Goal: Information Seeking & Learning: Learn about a topic

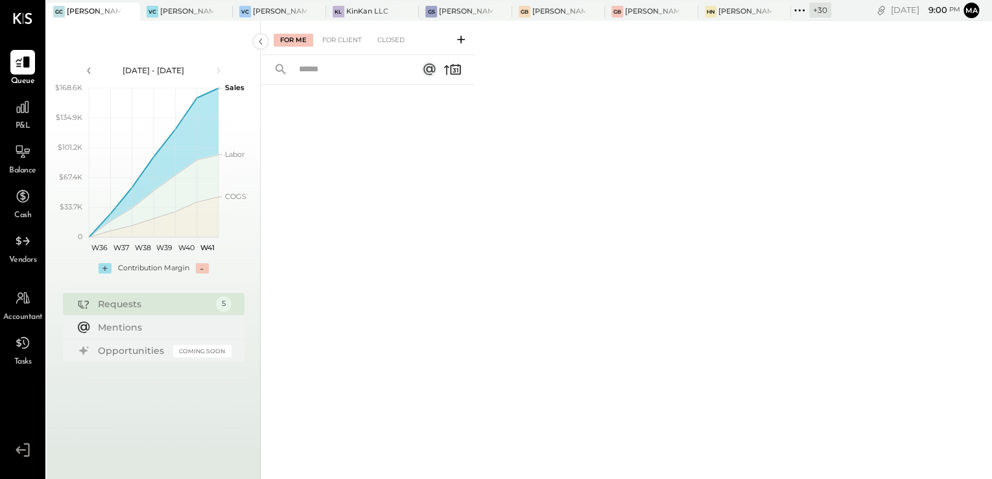
click at [24, 123] on span "P&L" at bounding box center [23, 127] width 15 height 12
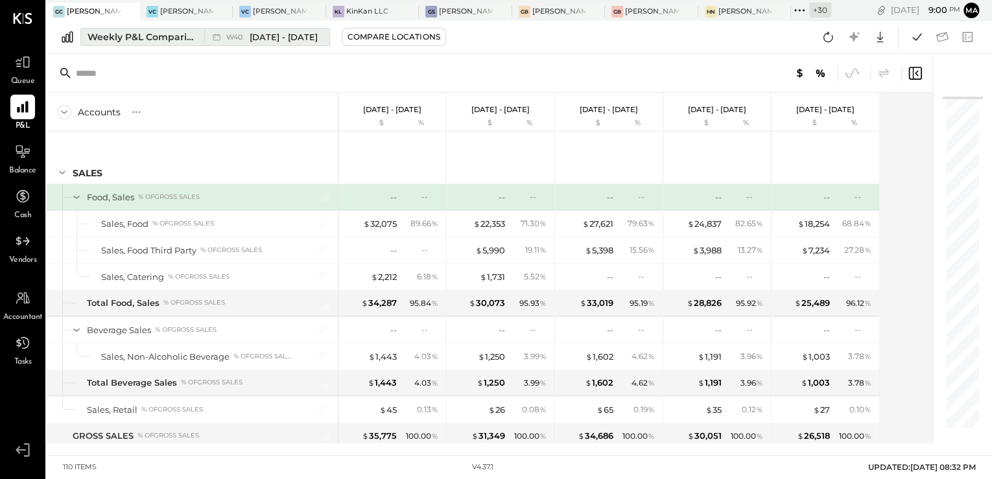
click at [132, 39] on div "Weekly P&L Comparison" at bounding box center [142, 36] width 109 height 13
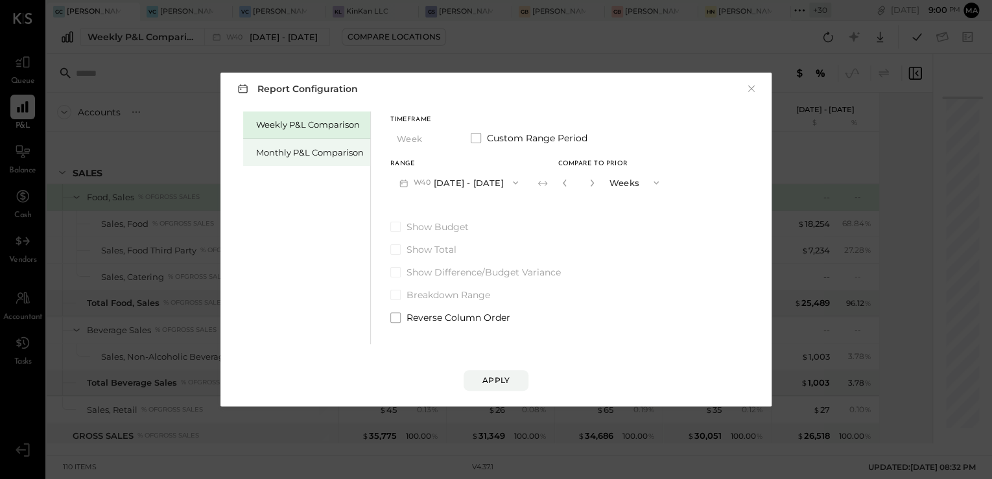
drag, startPoint x: 295, startPoint y: 150, endPoint x: 324, endPoint y: 158, distance: 30.0
click at [296, 150] on div "Monthly P&L Comparison" at bounding box center [310, 152] width 108 height 12
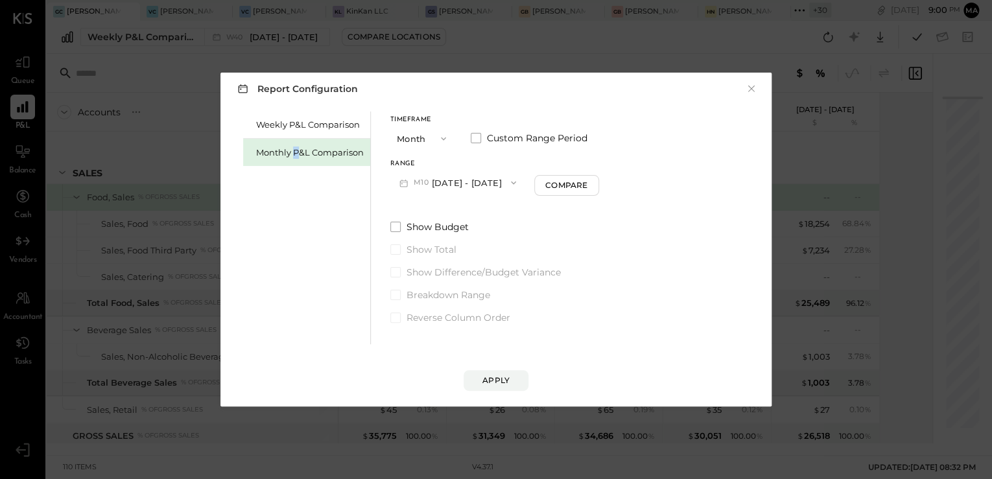
click at [454, 184] on button "M10 Oct 1 - 31, 2025" at bounding box center [457, 182] width 135 height 24
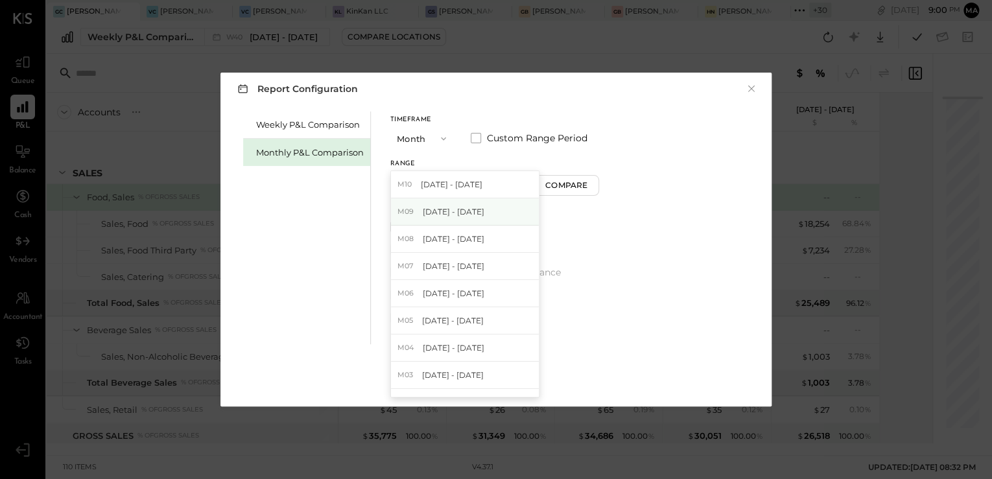
click at [473, 211] on span "Sep 1 - 30, 2025" at bounding box center [454, 211] width 62 height 11
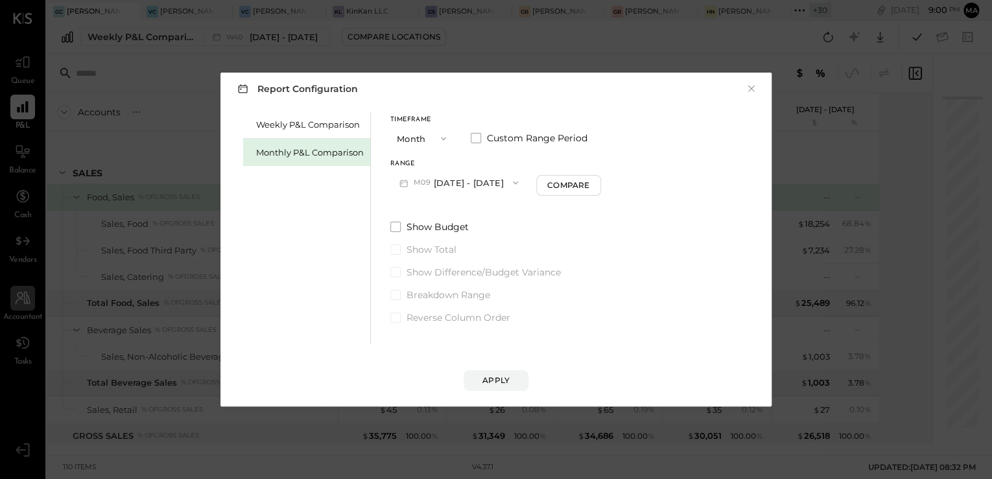
drag, startPoint x: 493, startPoint y: 377, endPoint x: 12, endPoint y: 291, distance: 488.6
click at [494, 377] on div "Apply" at bounding box center [495, 380] width 27 height 11
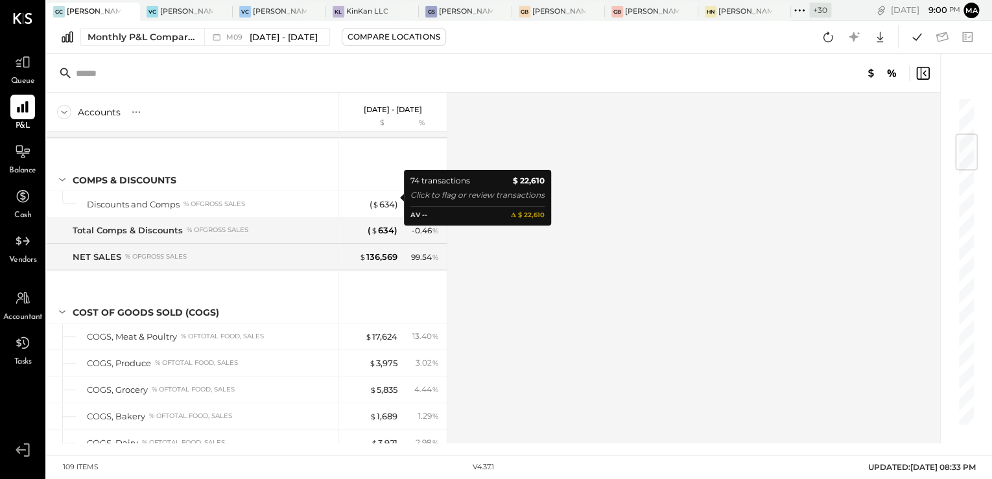
scroll to position [622, 0]
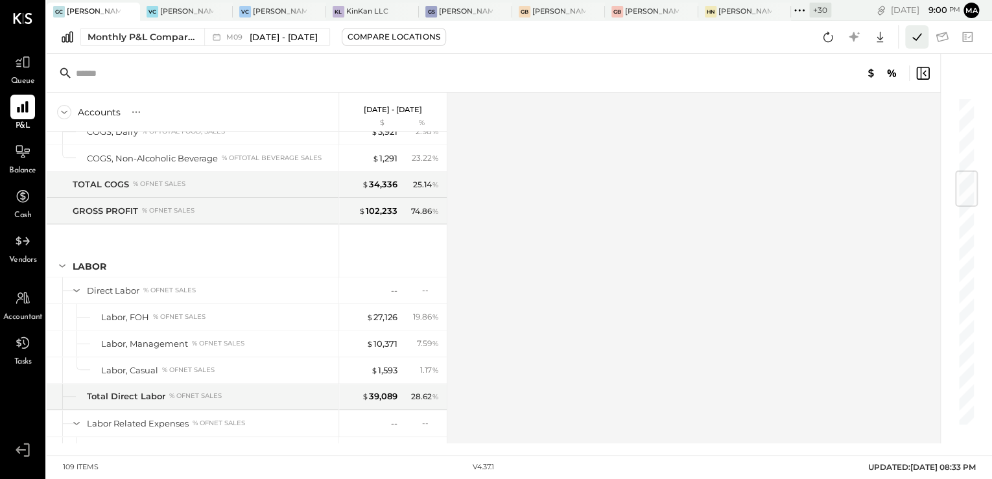
click at [908, 38] on icon at bounding box center [916, 37] width 17 height 17
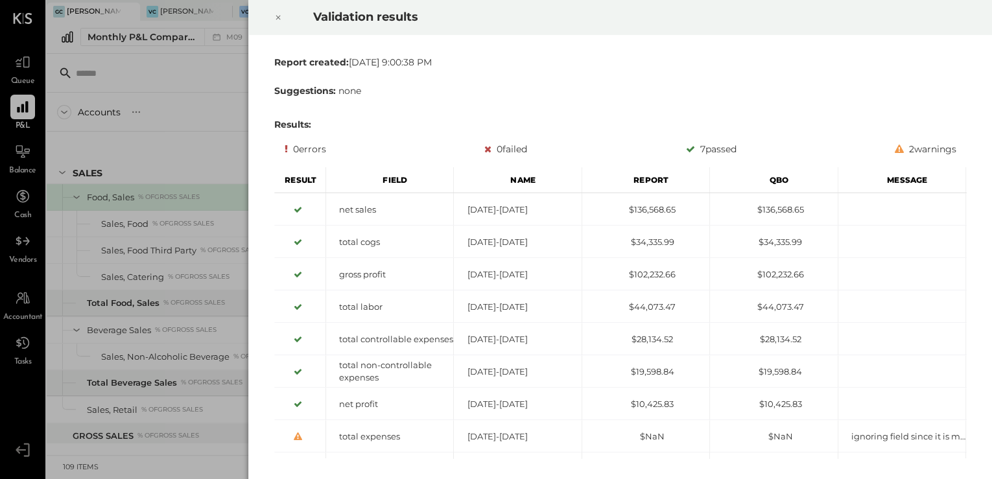
click at [279, 21] on icon at bounding box center [278, 18] width 8 height 16
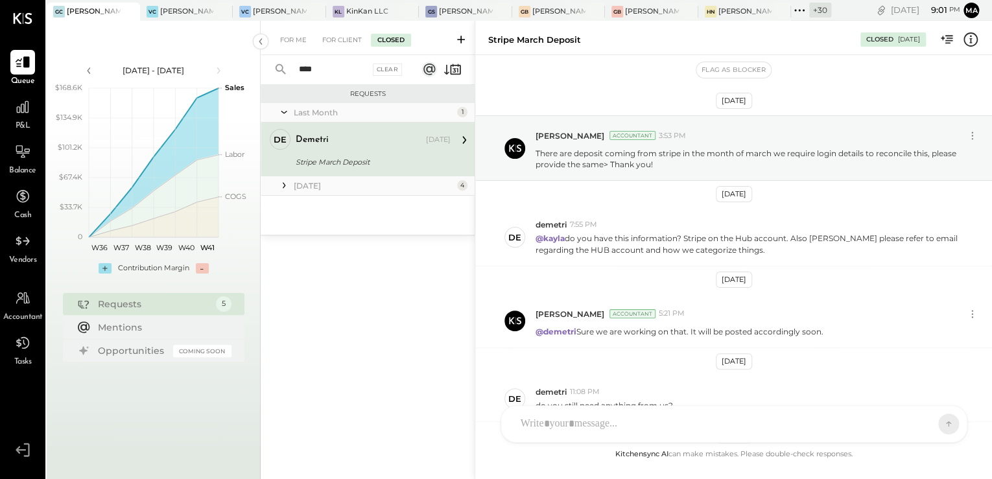
scroll to position [346, 0]
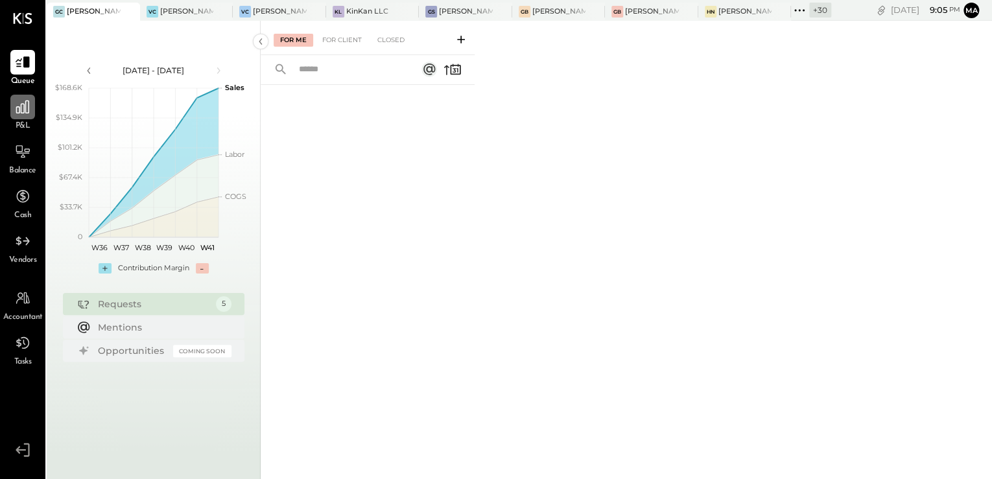
click at [18, 117] on div at bounding box center [22, 107] width 25 height 25
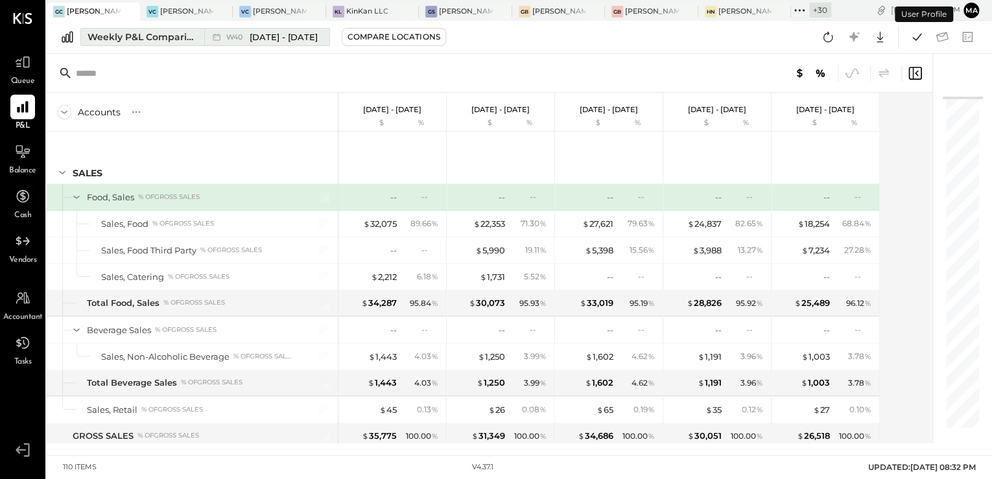
click at [139, 40] on div "Weekly P&L Comparison" at bounding box center [142, 36] width 109 height 13
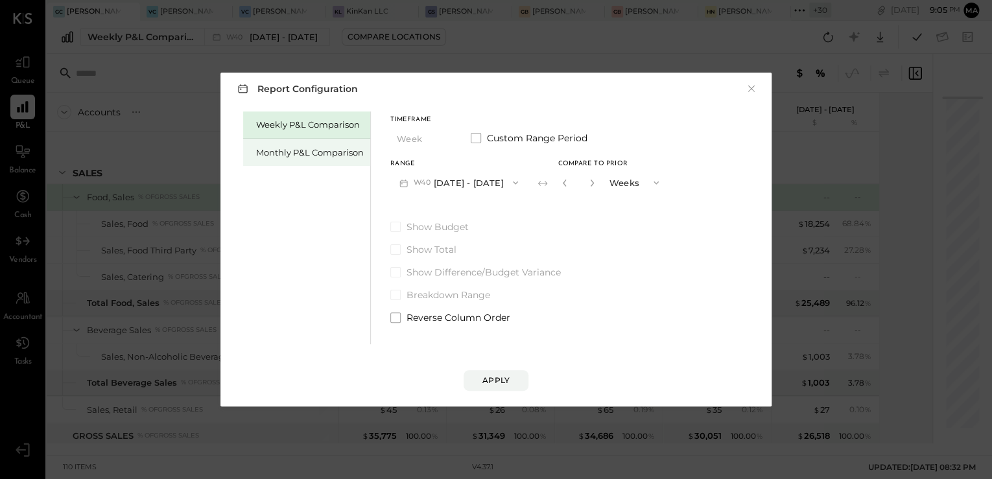
click at [311, 159] on div "Monthly P&L Comparison" at bounding box center [306, 152] width 127 height 27
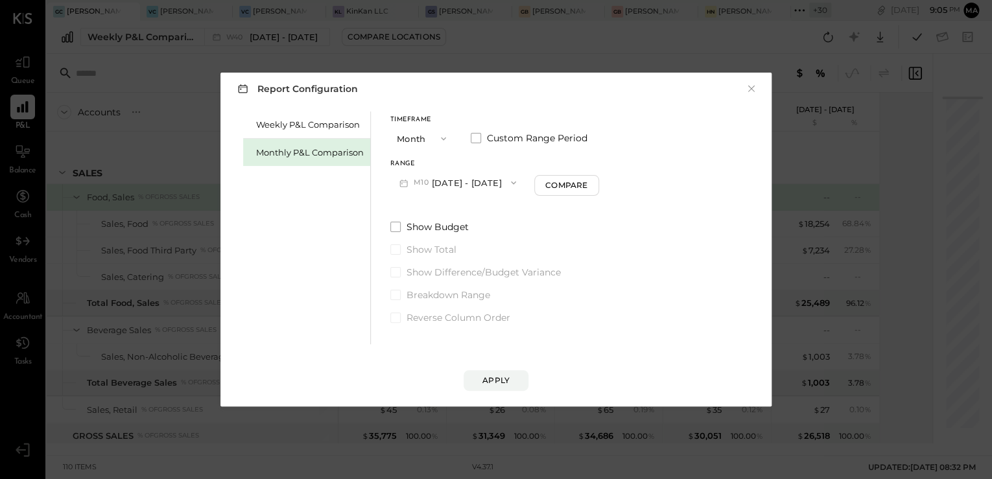
click at [449, 184] on button "M10 Oct 1 - 31, 2025" at bounding box center [457, 182] width 135 height 24
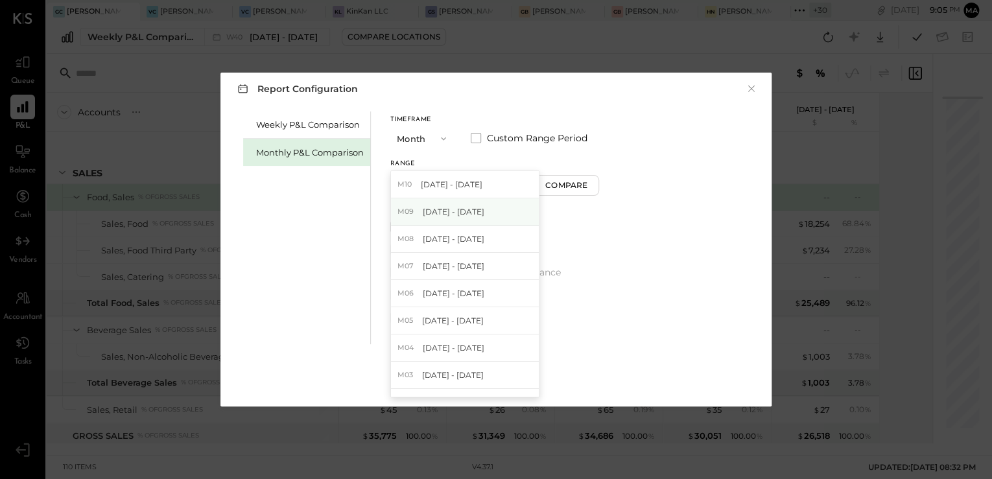
click at [462, 218] on div "M09 Sep 1 - 30, 2025" at bounding box center [465, 211] width 148 height 27
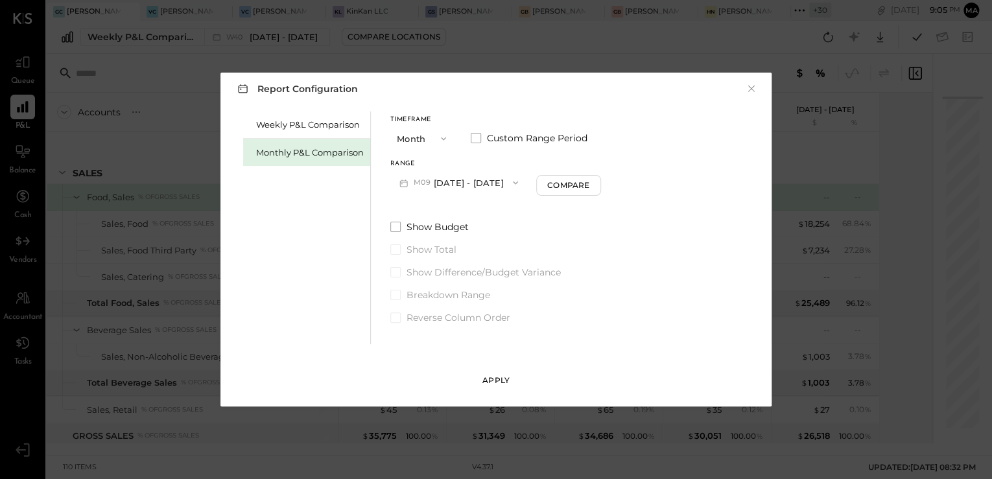
click at [503, 379] on div "Apply" at bounding box center [495, 380] width 27 height 11
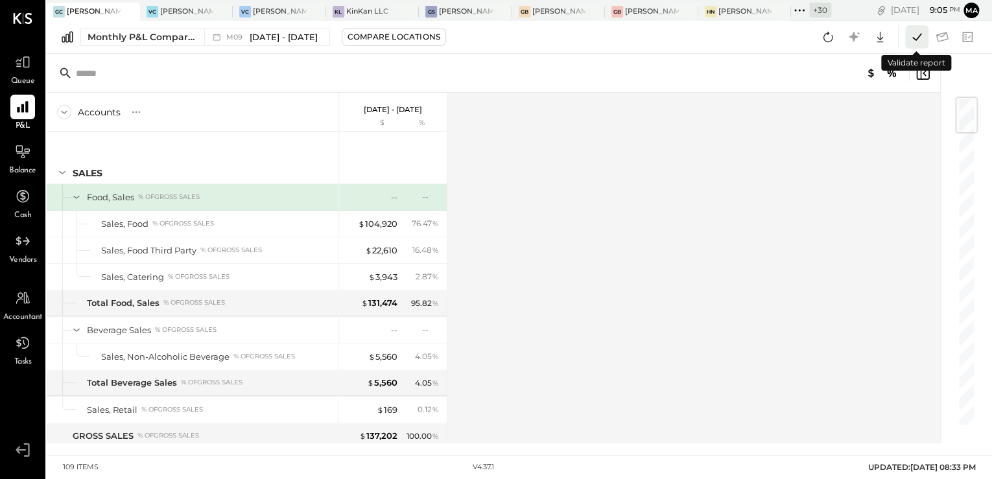
click at [923, 37] on icon at bounding box center [916, 37] width 17 height 17
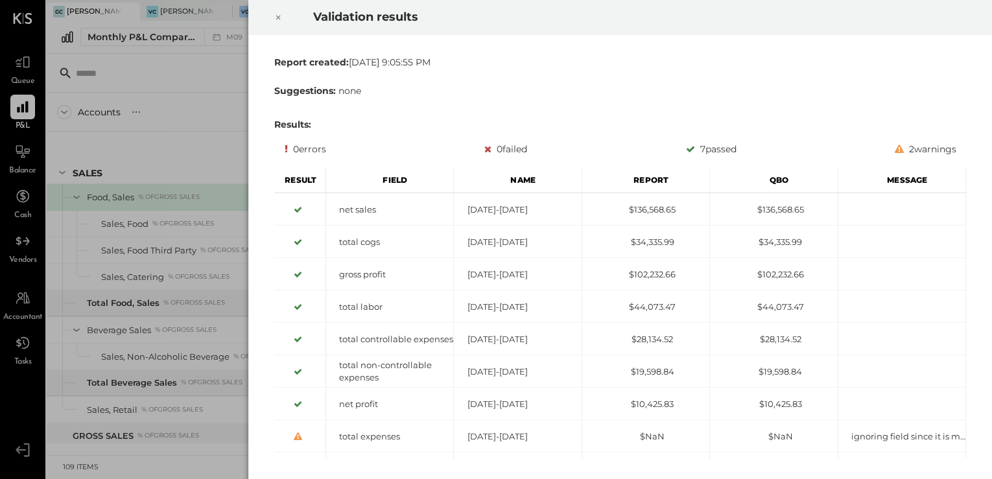
click at [275, 19] on icon at bounding box center [277, 18] width 5 height 5
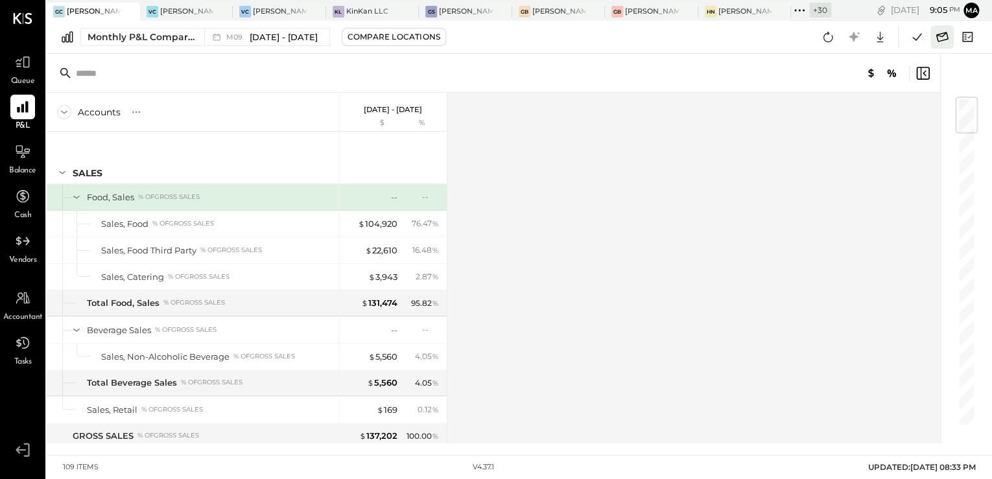
click at [940, 41] on icon at bounding box center [942, 37] width 12 height 10
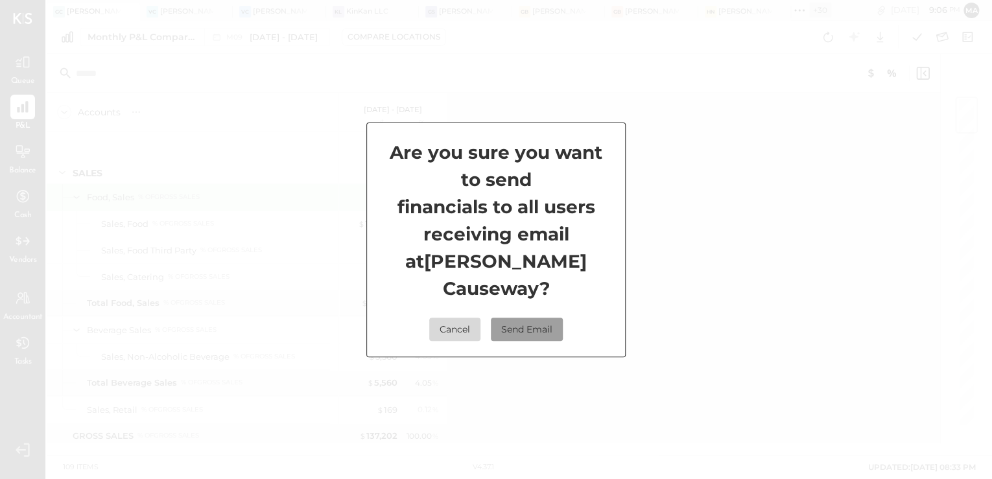
click at [521, 318] on button "Send Email" at bounding box center [527, 329] width 72 height 23
